Goal: Answer question/provide support

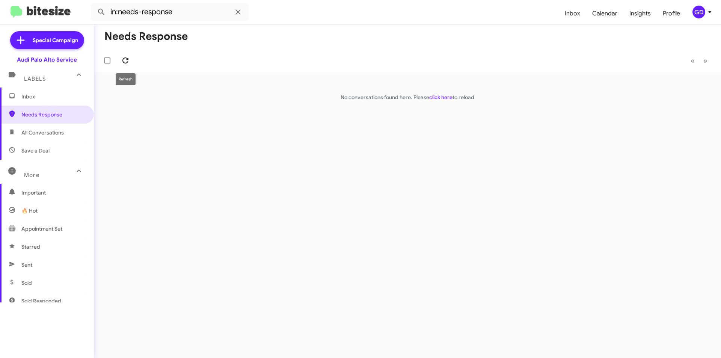
click at [127, 60] on icon at bounding box center [125, 60] width 6 height 6
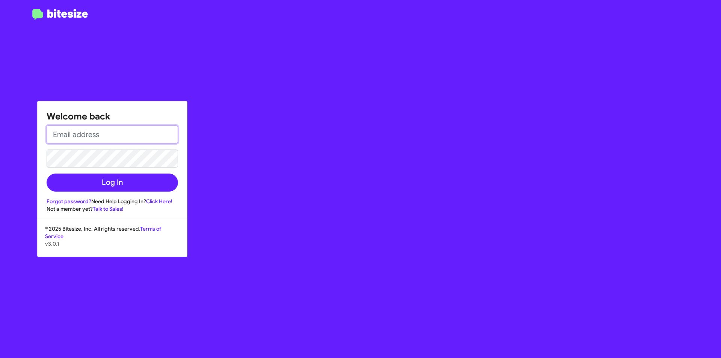
type input "[PERSON_NAME][EMAIL_ADDRESS][PERSON_NAME][PERSON_NAME][DOMAIN_NAME]"
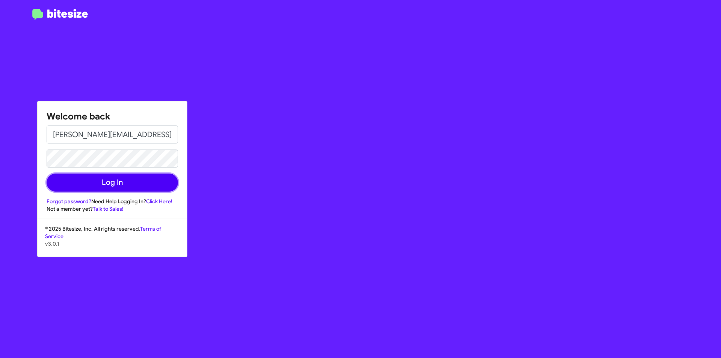
click at [107, 183] on button "Log In" at bounding box center [112, 183] width 131 height 18
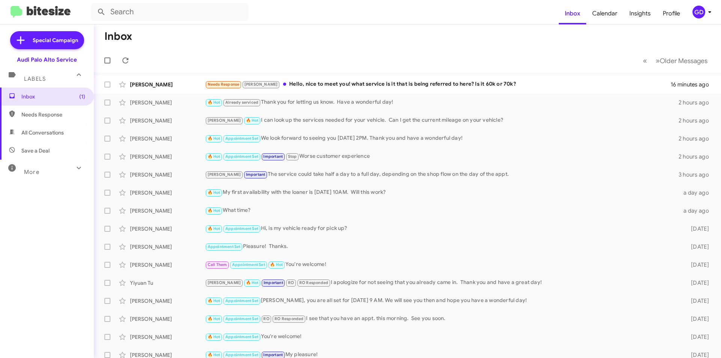
click at [34, 113] on span "Needs Response" at bounding box center [53, 115] width 64 height 8
type input "in:needs-response"
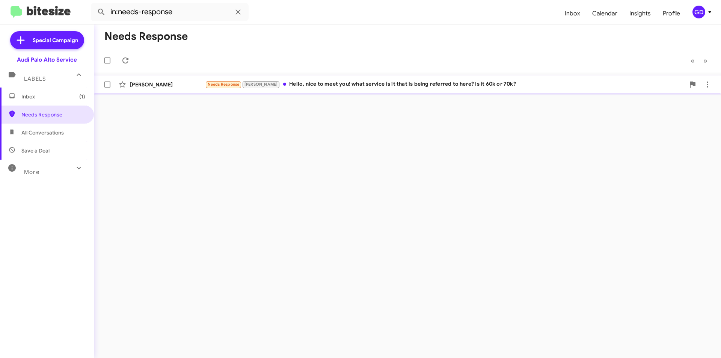
click at [312, 85] on div "Needs Response [PERSON_NAME] Hello, nice to meet you! what service is it that i…" at bounding box center [445, 84] width 480 height 9
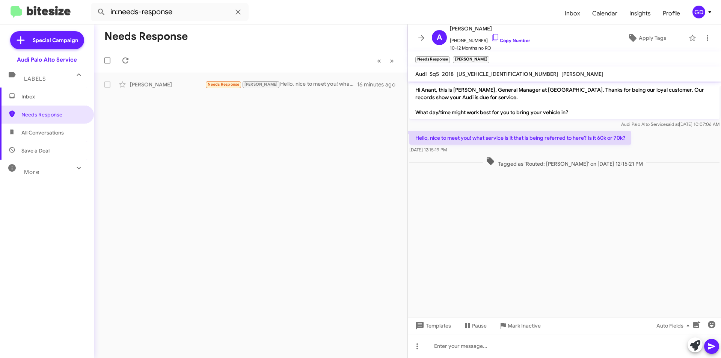
click at [479, 73] on span "[US_VEHICLE_IDENTIFICATION_NUMBER]" at bounding box center [508, 74] width 102 height 7
copy span "[US_VEHICLE_IDENTIFICATION_NUMBER]"
click at [500, 40] on link "Copy Number" at bounding box center [510, 41] width 39 height 6
copy span "[US_VEHICLE_IDENTIFICATION_NUMBER]"
